Goal: Information Seeking & Learning: Learn about a topic

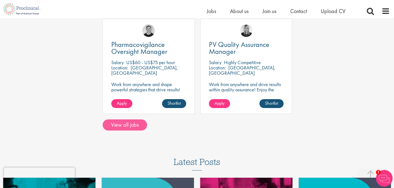
scroll to position [255, 0]
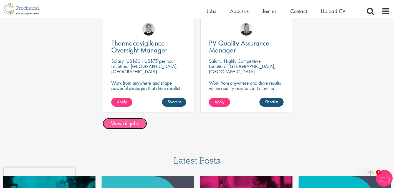
click at [127, 124] on link "View all jobs" at bounding box center [125, 123] width 44 height 11
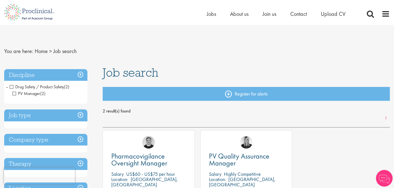
click at [15, 93] on span "PV Manager" at bounding box center [26, 94] width 28 height 6
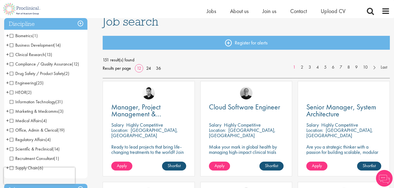
scroll to position [50, 0]
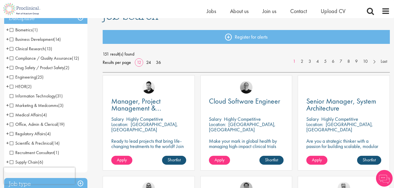
click at [12, 68] on span "Drug Safety / Product Safety" at bounding box center [37, 68] width 54 height 6
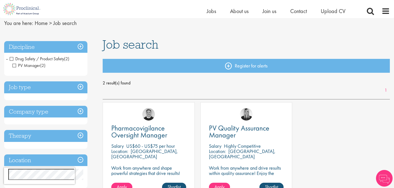
scroll to position [21, 0]
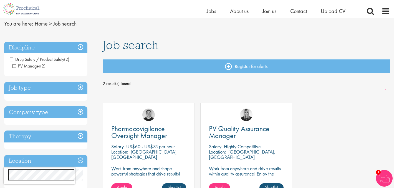
click at [12, 59] on span "Drug Safety / Product Safety" at bounding box center [37, 59] width 54 height 6
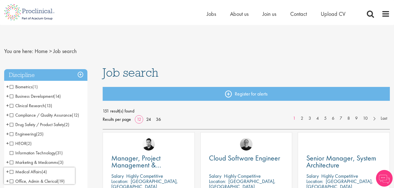
click at [63, 74] on h3 "Discipline" at bounding box center [45, 75] width 83 height 12
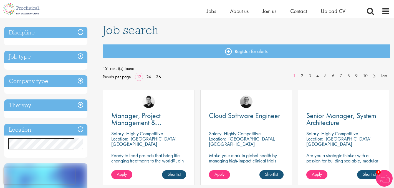
scroll to position [35, 0]
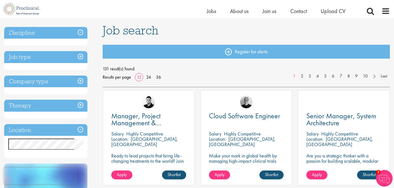
click at [67, 109] on h3 "Therapy" at bounding box center [45, 106] width 83 height 12
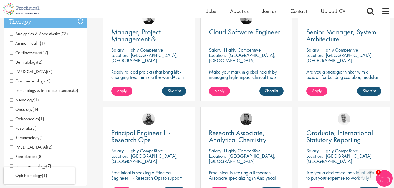
scroll to position [122, 0]
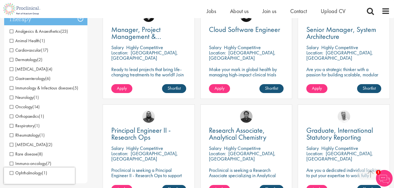
click at [13, 106] on span "Oncology" at bounding box center [21, 107] width 23 height 6
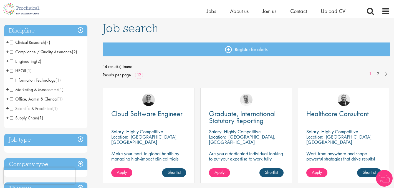
scroll to position [38, 0]
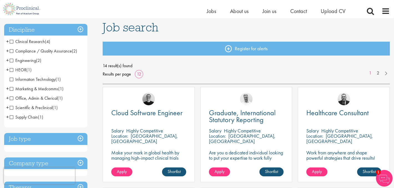
click at [40, 41] on span "Clinical Research" at bounding box center [27, 42] width 35 height 6
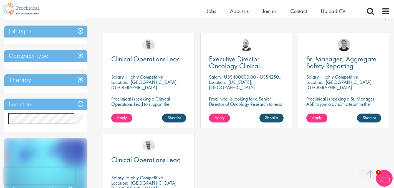
scroll to position [90, 0]
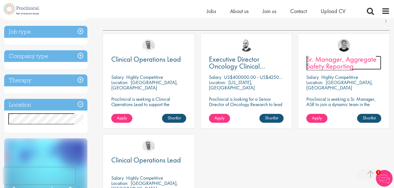
click at [355, 66] on link "Sr. Manager, Aggregate Safety Reporting" at bounding box center [343, 63] width 75 height 14
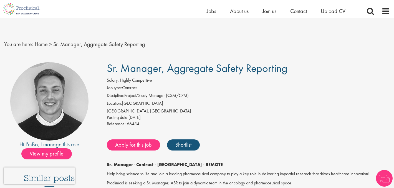
scroll to position [68, 0]
